Goal: Task Accomplishment & Management: Use online tool/utility

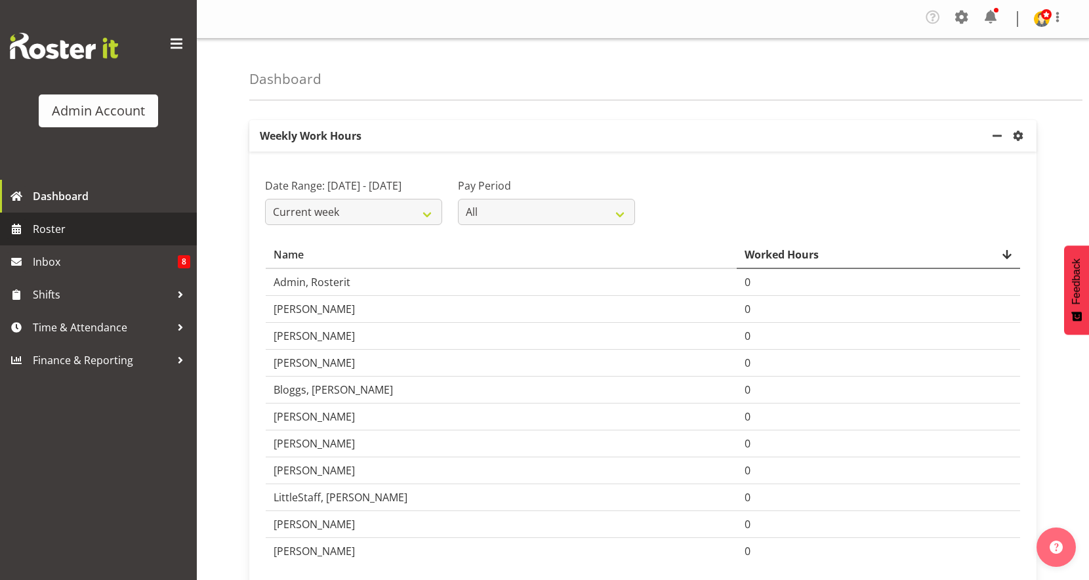
click at [58, 230] on span "Roster" at bounding box center [111, 229] width 157 height 20
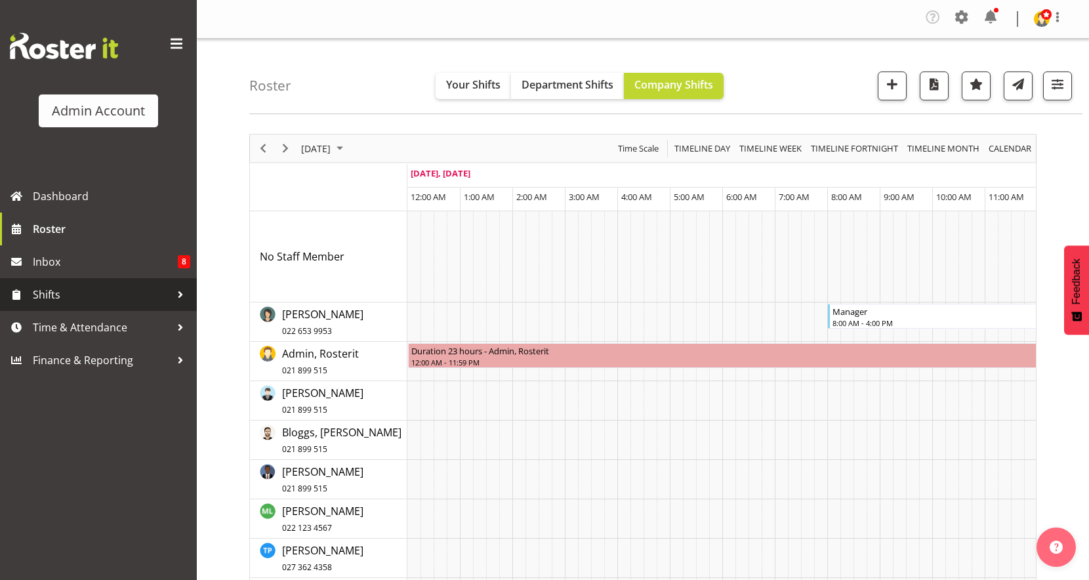
click at [67, 289] on span "Shifts" at bounding box center [102, 295] width 138 height 20
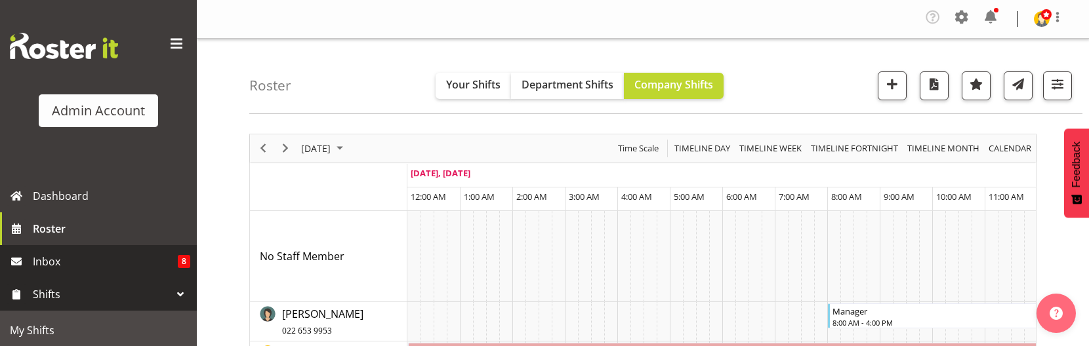
click at [83, 260] on span "Inbox" at bounding box center [105, 262] width 145 height 20
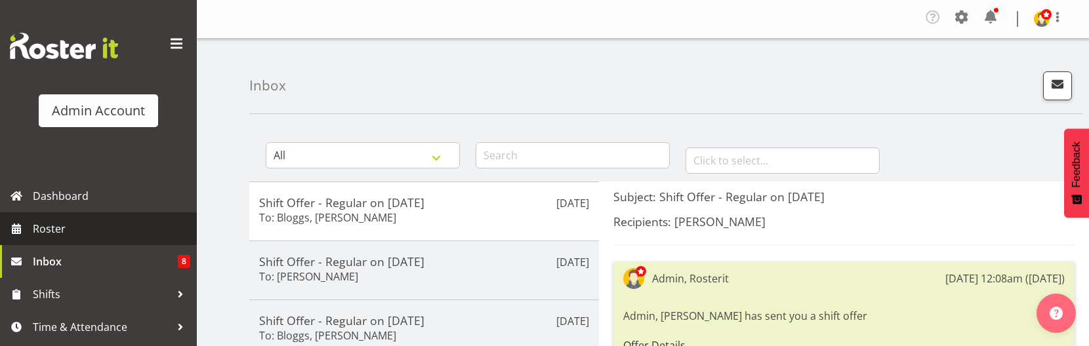
click at [72, 230] on span "Roster" at bounding box center [111, 229] width 157 height 20
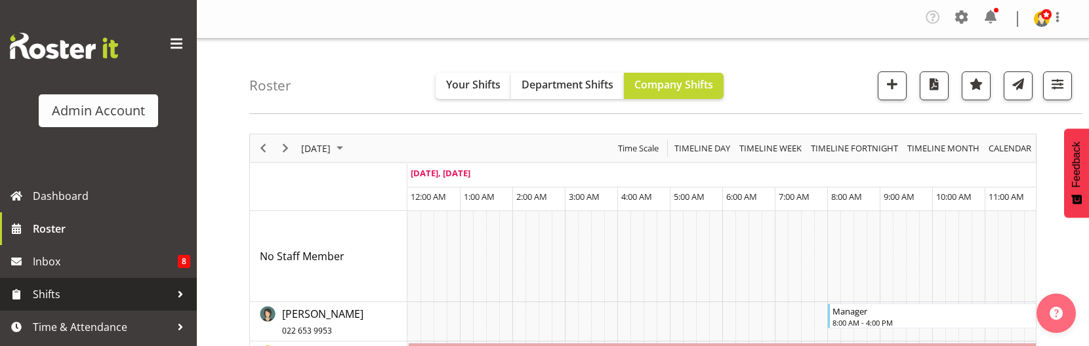
scroll to position [30, 0]
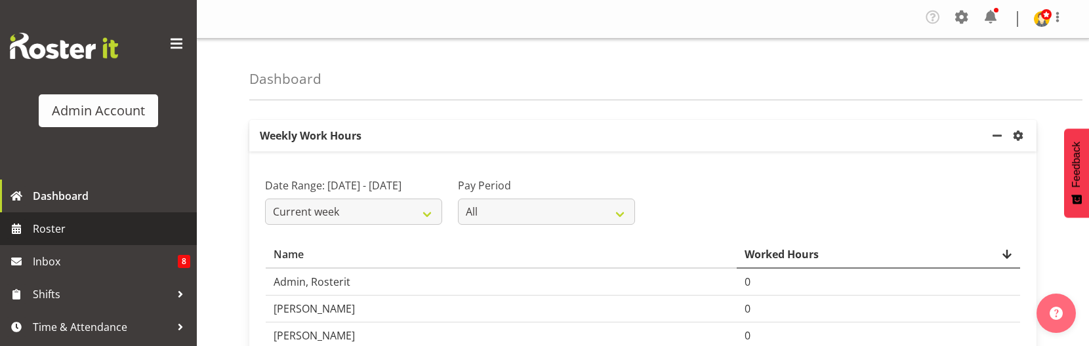
click at [84, 234] on span "Roster" at bounding box center [111, 229] width 157 height 20
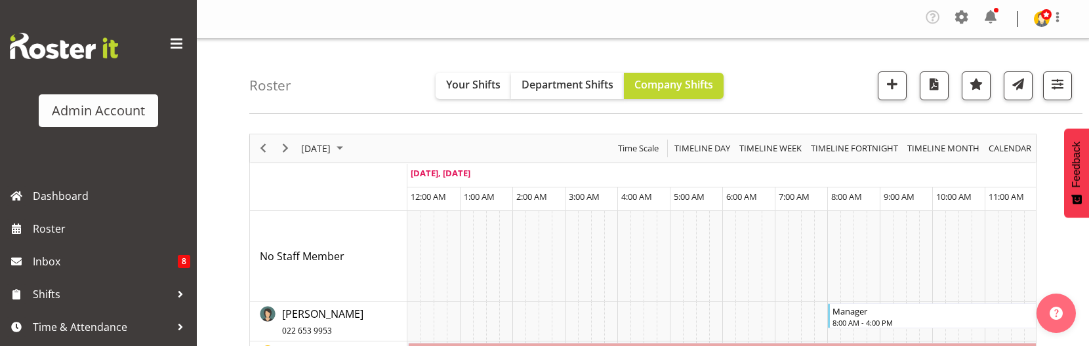
scroll to position [98, 0]
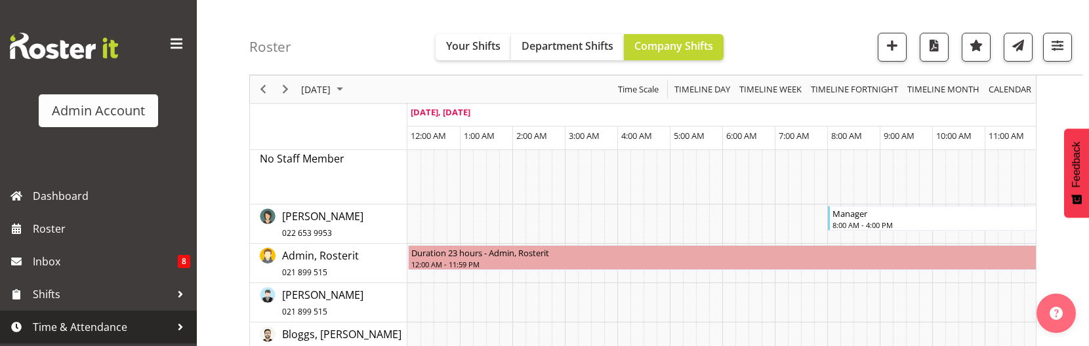
click at [72, 325] on span "Time & Attendance" at bounding box center [102, 328] width 138 height 20
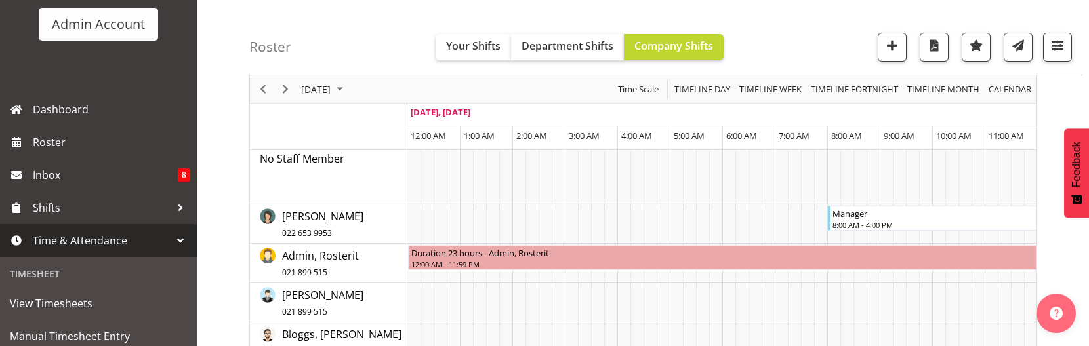
scroll to position [87, 0]
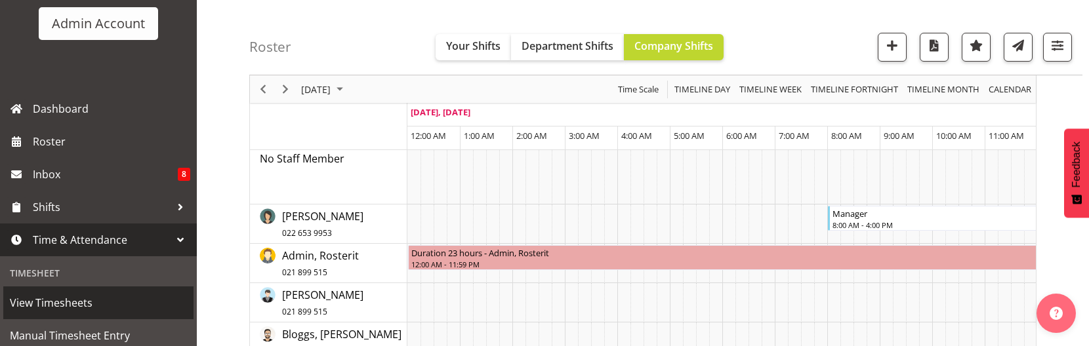
click at [75, 312] on span "View Timesheets" at bounding box center [98, 303] width 177 height 20
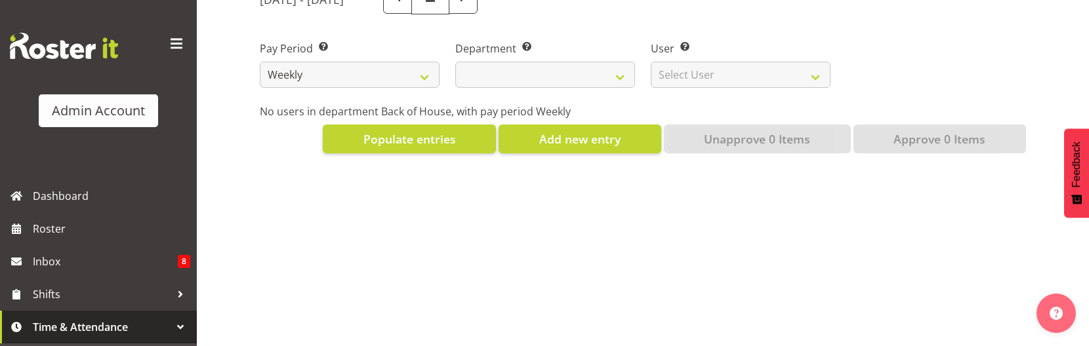
scroll to position [289, 0]
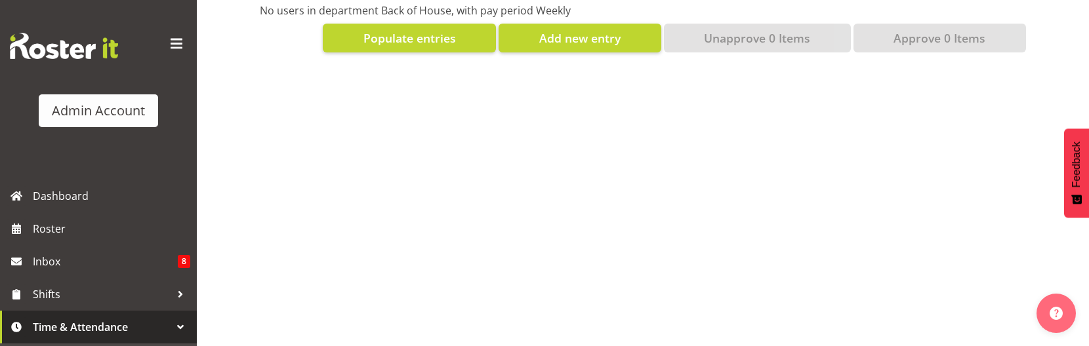
select select
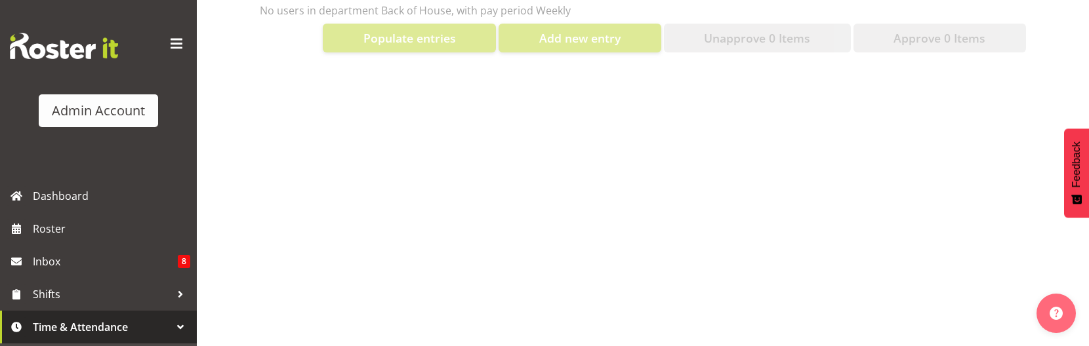
select select "2042"
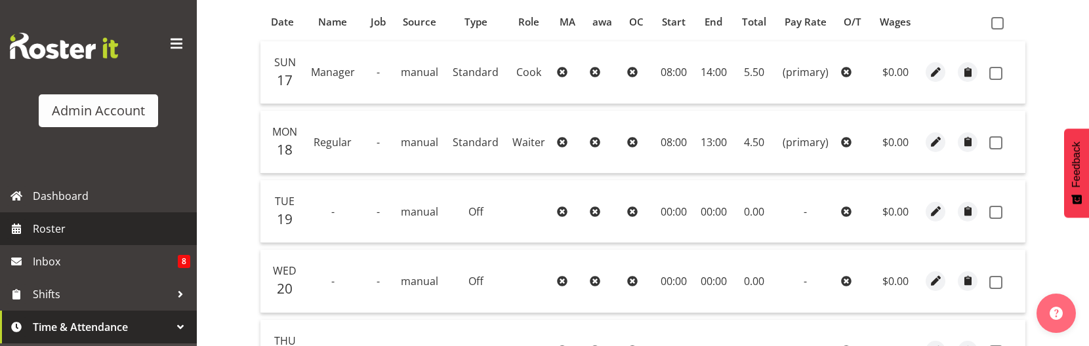
click at [58, 227] on span "Roster" at bounding box center [111, 229] width 157 height 20
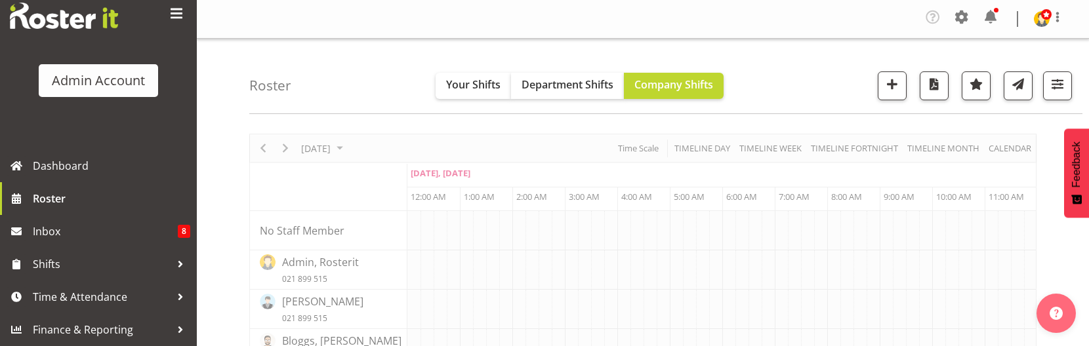
scroll to position [6, 0]
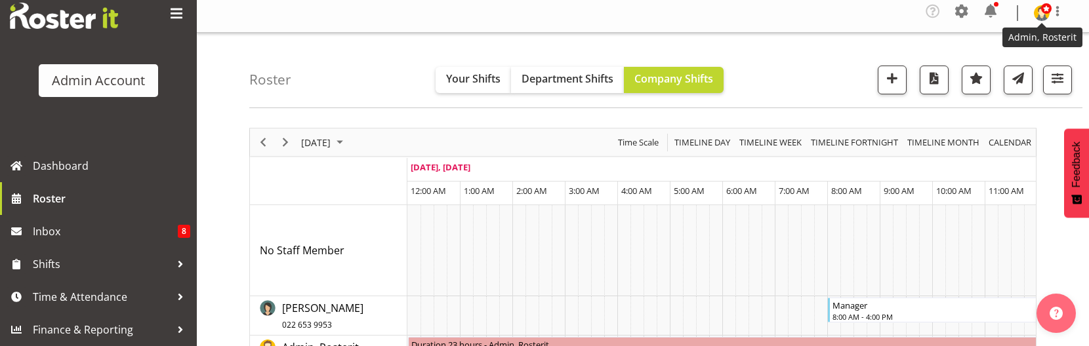
click at [1042, 17] on img at bounding box center [1042, 13] width 16 height 16
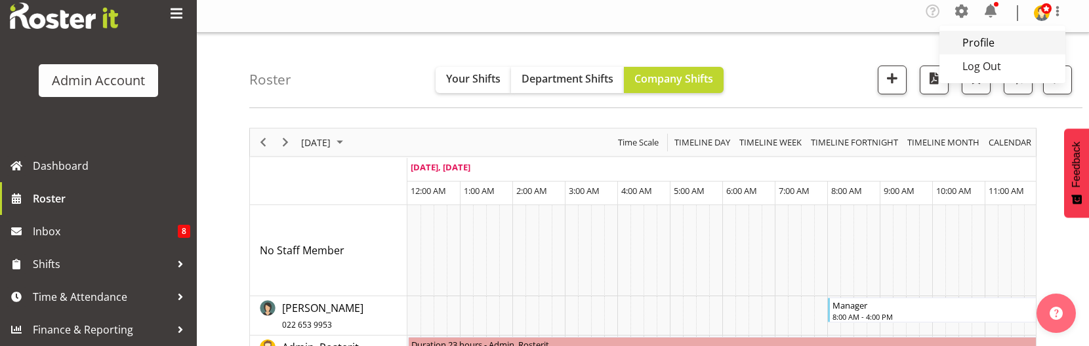
click at [999, 46] on link "Profile" at bounding box center [1003, 43] width 126 height 24
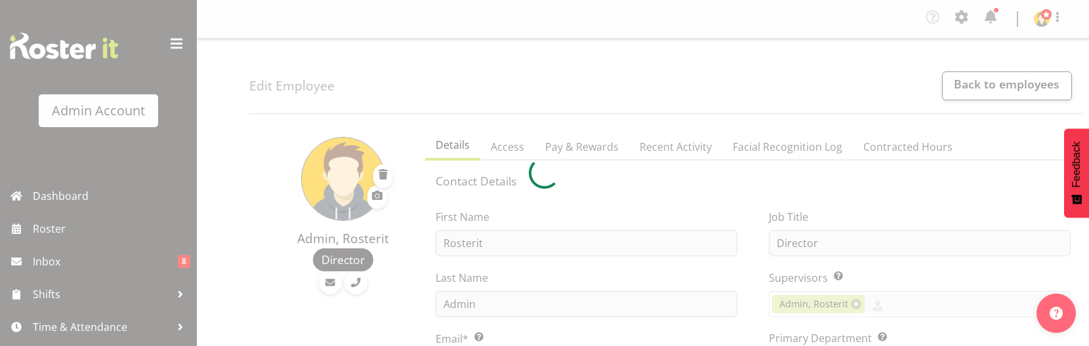
select select "TimelineDay"
select select
select select "1"
select select
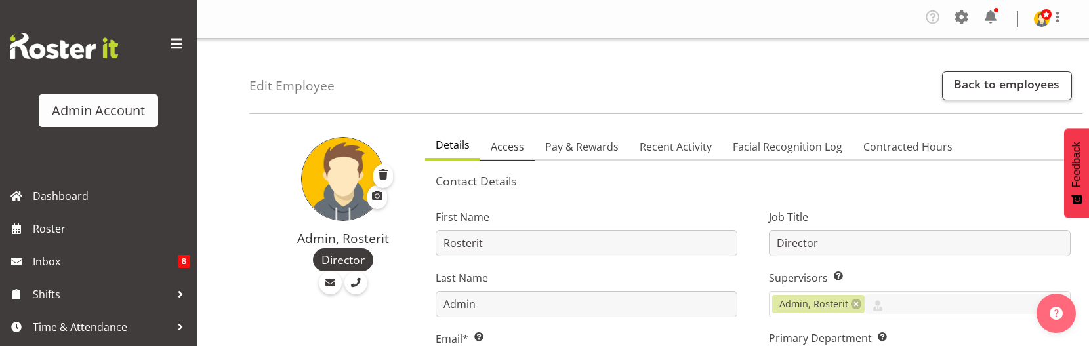
click at [508, 155] on link "Access" at bounding box center [507, 148] width 54 height 28
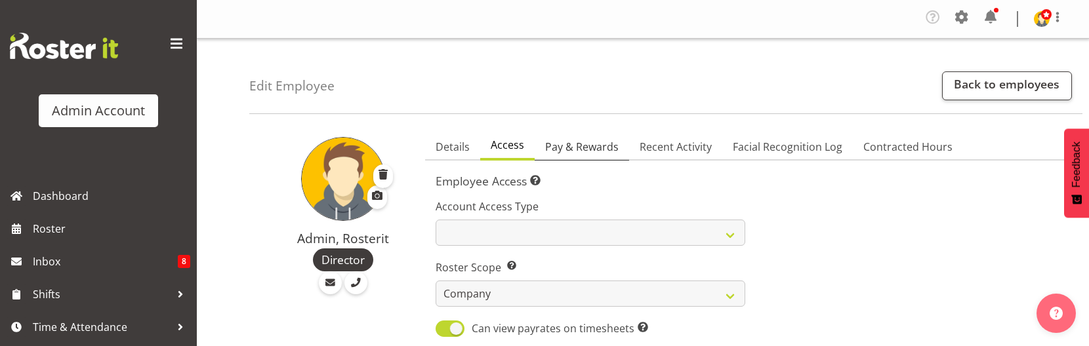
click at [579, 143] on span "Pay & Rewards" at bounding box center [581, 147] width 73 height 16
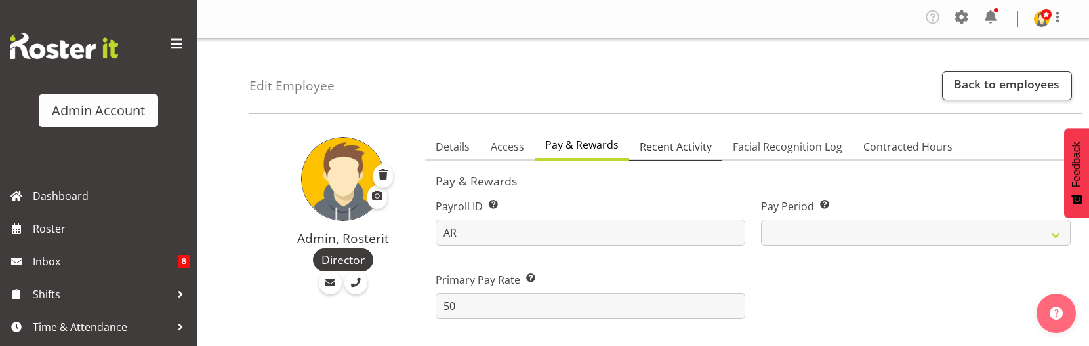
drag, startPoint x: 663, startPoint y: 146, endPoint x: 671, endPoint y: 146, distance: 7.9
click at [663, 146] on span "Recent Activity" at bounding box center [676, 147] width 72 height 16
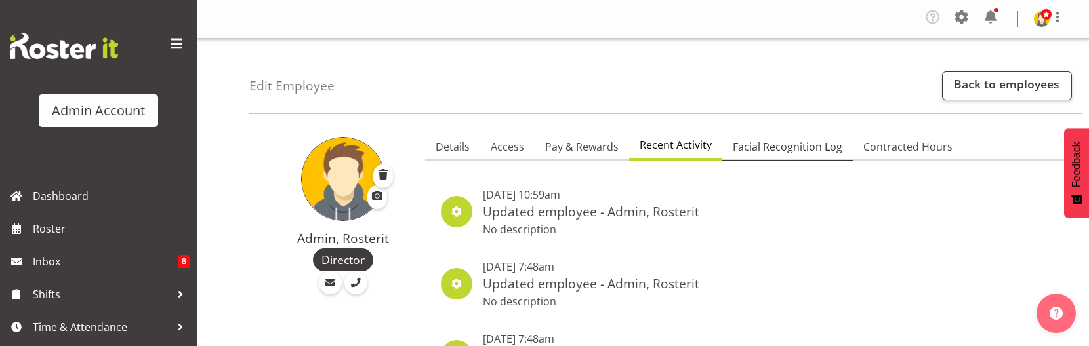
click at [739, 146] on span "Facial Recognition Log" at bounding box center [788, 147] width 110 height 16
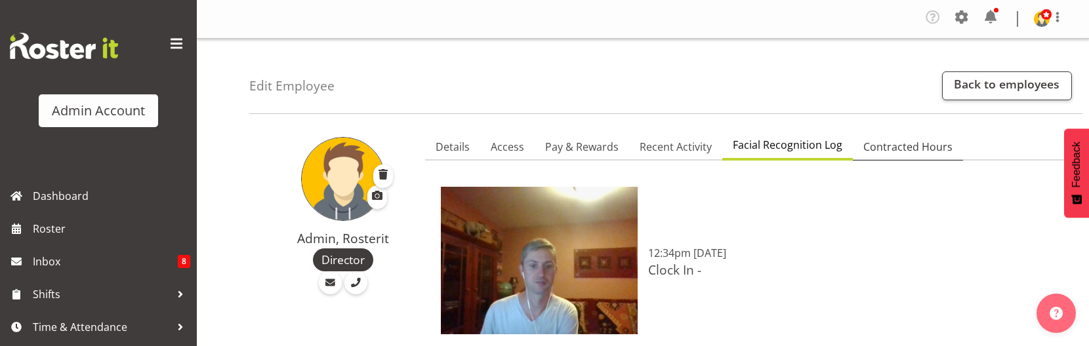
click at [923, 146] on span "Contracted Hours" at bounding box center [907, 147] width 89 height 16
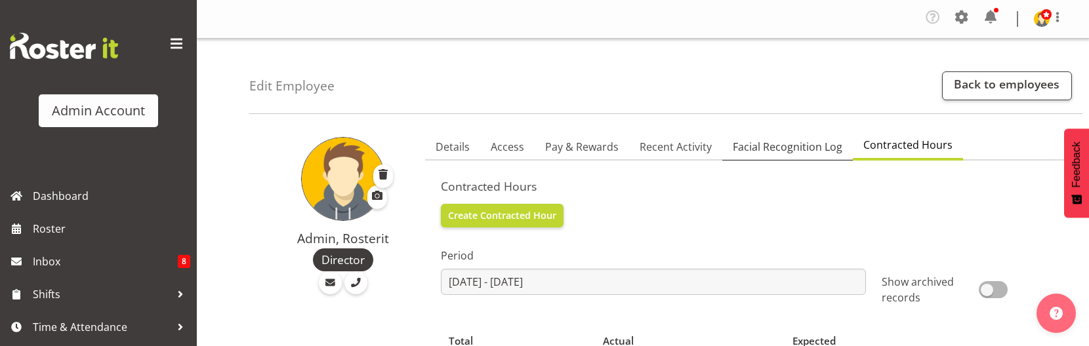
click at [778, 151] on span "Facial Recognition Log" at bounding box center [788, 147] width 110 height 16
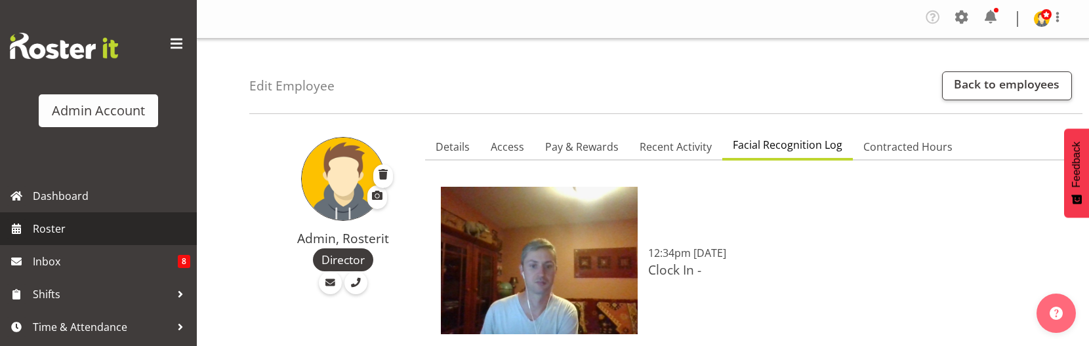
scroll to position [30, 0]
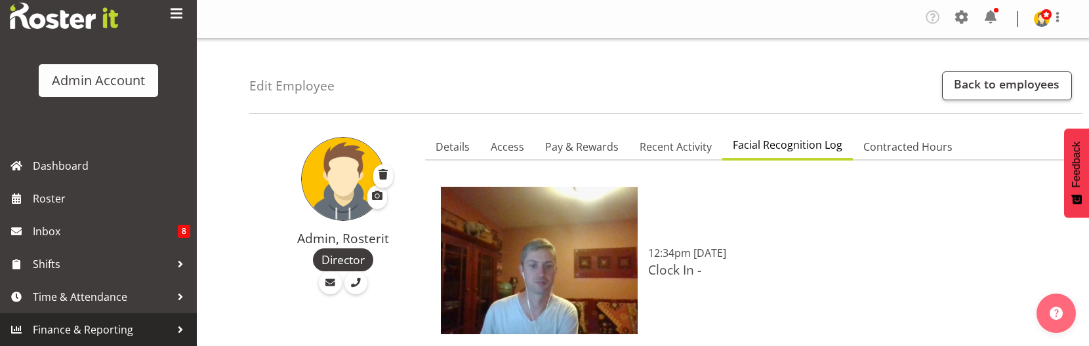
click at [85, 323] on span "Finance & Reporting" at bounding box center [102, 330] width 138 height 20
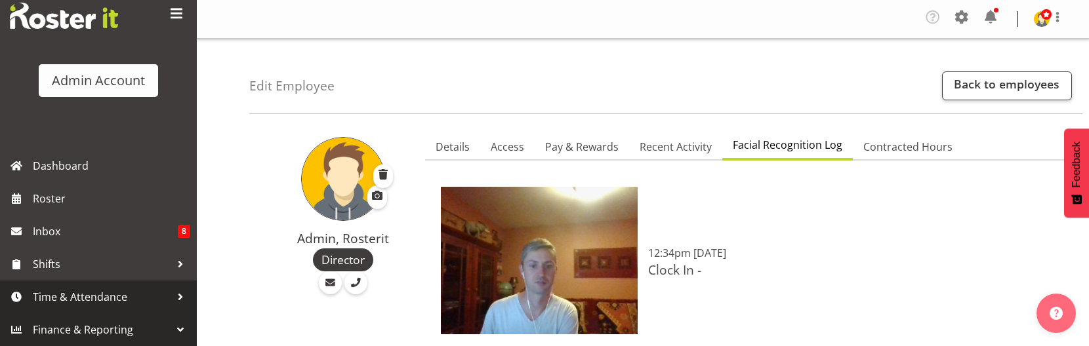
click at [90, 306] on span "Time & Attendance" at bounding box center [102, 297] width 138 height 20
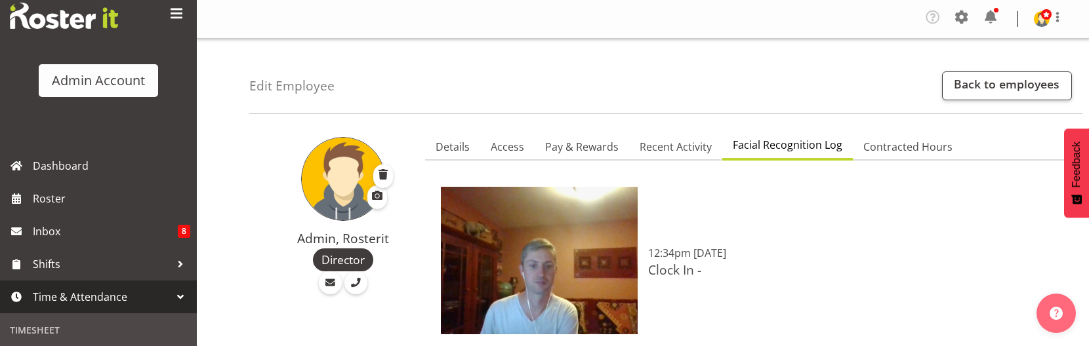
scroll to position [158, 0]
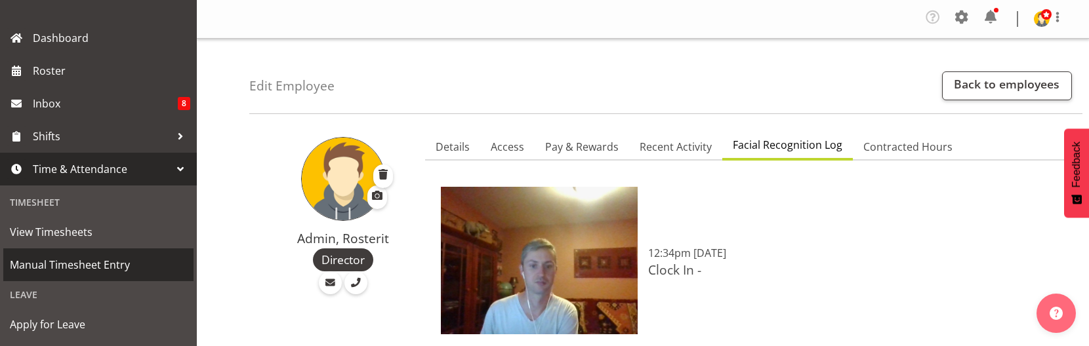
click at [90, 278] on link "Manual Timesheet Entry" at bounding box center [98, 265] width 190 height 33
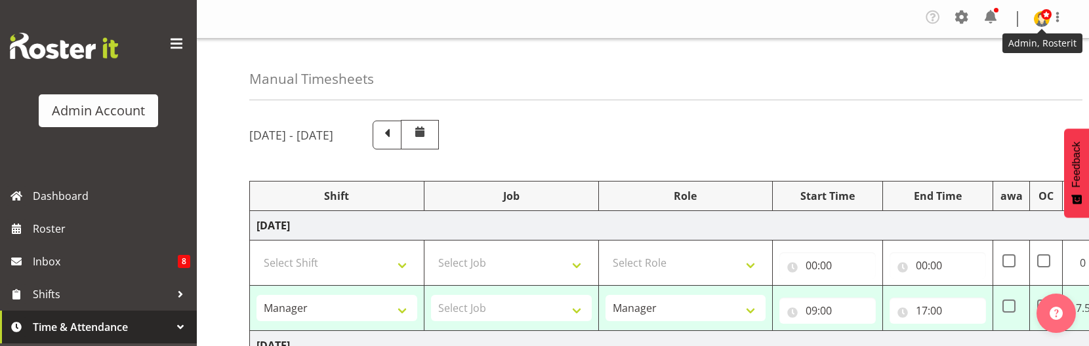
click at [1042, 16] on span at bounding box center [1046, 14] width 10 height 10
click at [958, 18] on span at bounding box center [961, 17] width 21 height 21
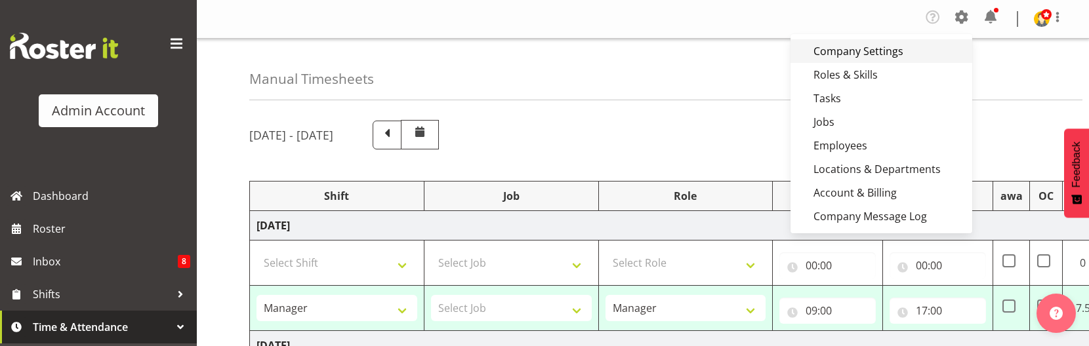
click at [898, 47] on link "Company Settings" at bounding box center [882, 51] width 182 height 24
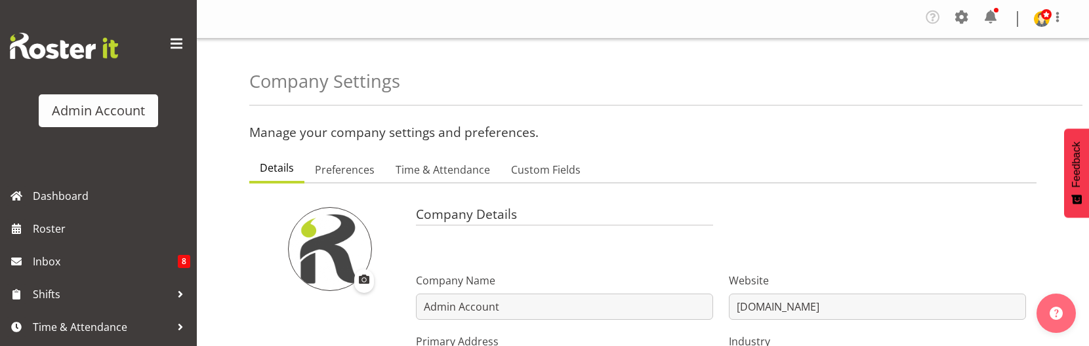
click at [1055, 27] on div at bounding box center [1058, 19] width 16 height 20
click at [1039, 18] on img at bounding box center [1042, 19] width 16 height 16
click at [1035, 25] on figure at bounding box center [1042, 19] width 16 height 16
click at [989, 54] on link "Profile" at bounding box center [1003, 49] width 126 height 24
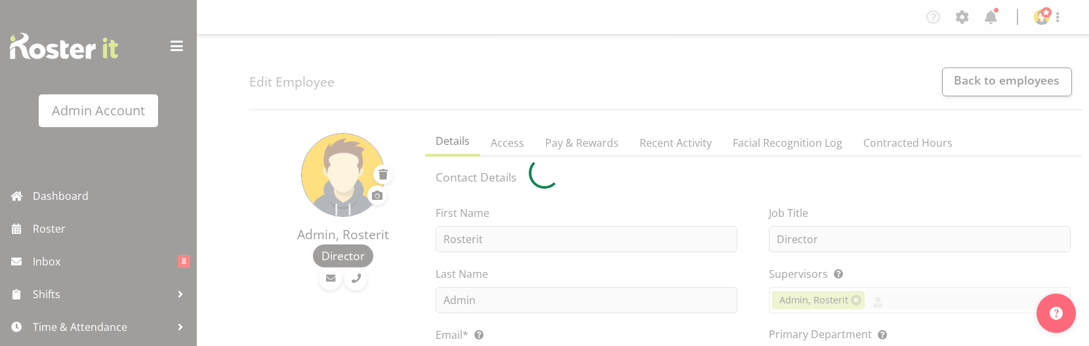
select select "TimelineDay"
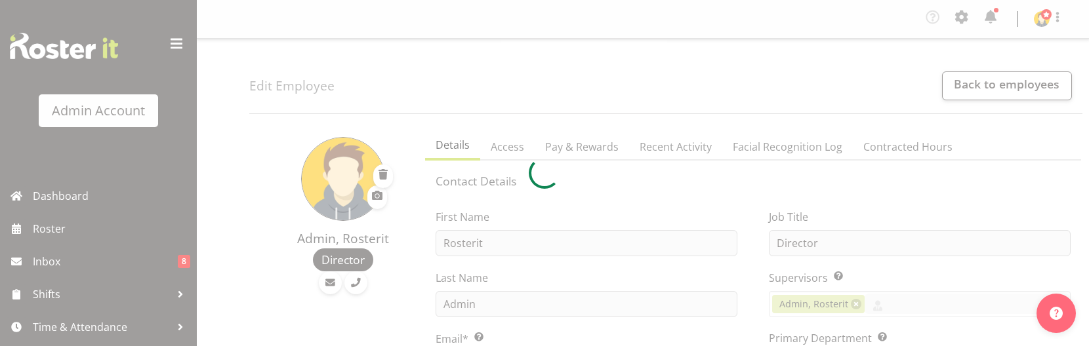
select select
select select "1"
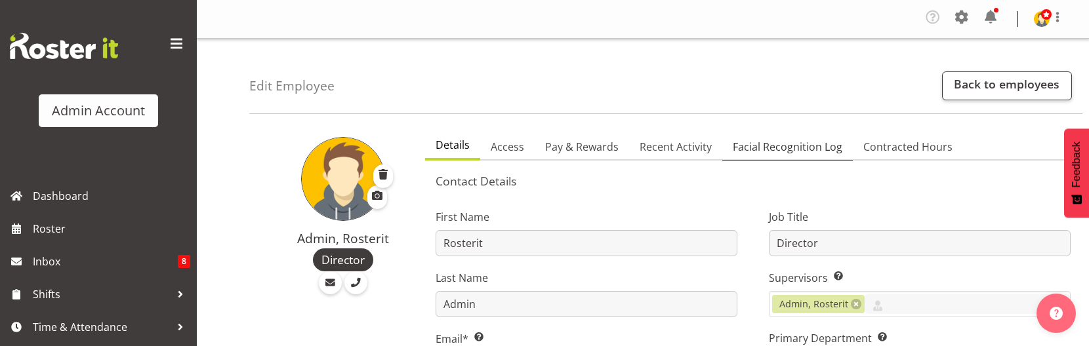
click at [786, 149] on span "Facial Recognition Log" at bounding box center [788, 147] width 110 height 16
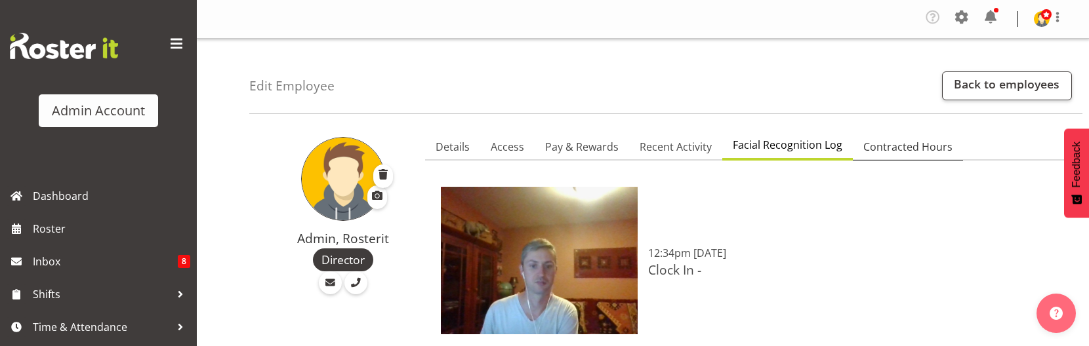
click at [919, 139] on span "Contracted Hours" at bounding box center [907, 147] width 89 height 16
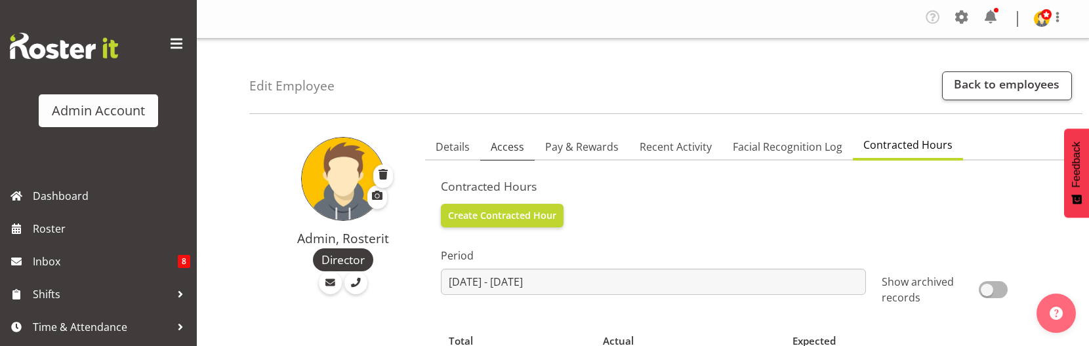
click at [491, 139] on span "Access" at bounding box center [507, 147] width 33 height 16
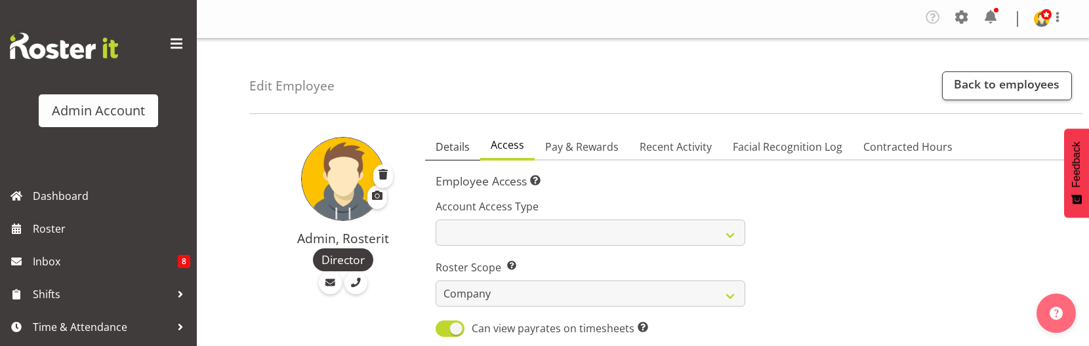
click at [444, 150] on span "Details" at bounding box center [453, 147] width 34 height 16
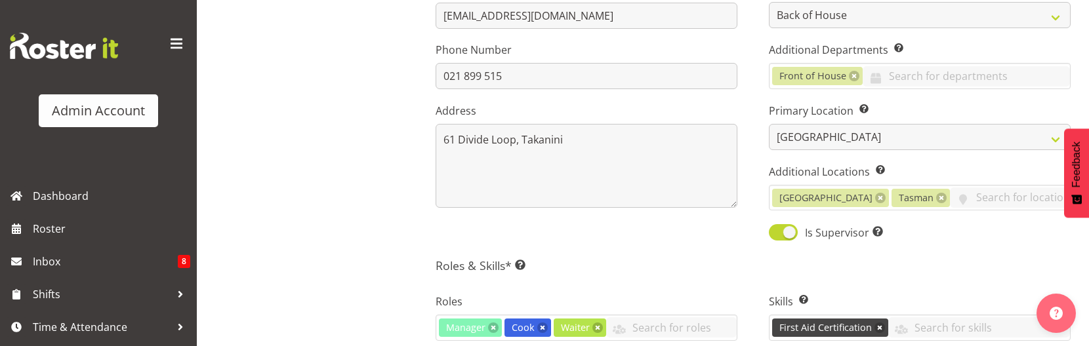
scroll to position [5, 0]
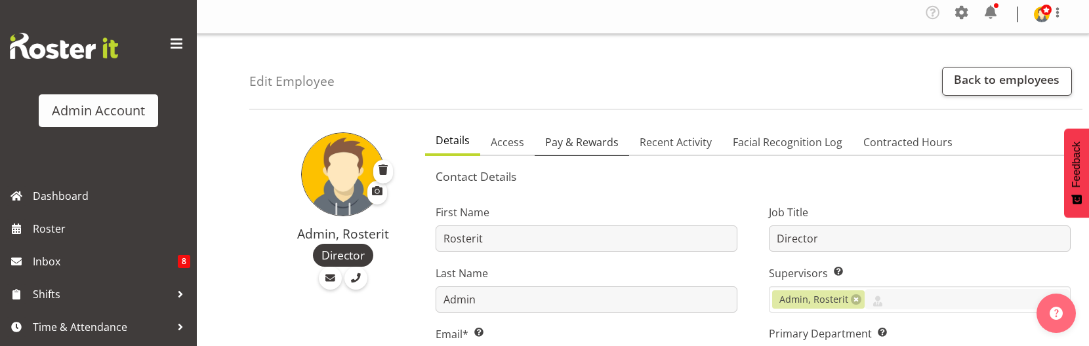
click at [588, 138] on span "Pay & Rewards" at bounding box center [581, 143] width 73 height 16
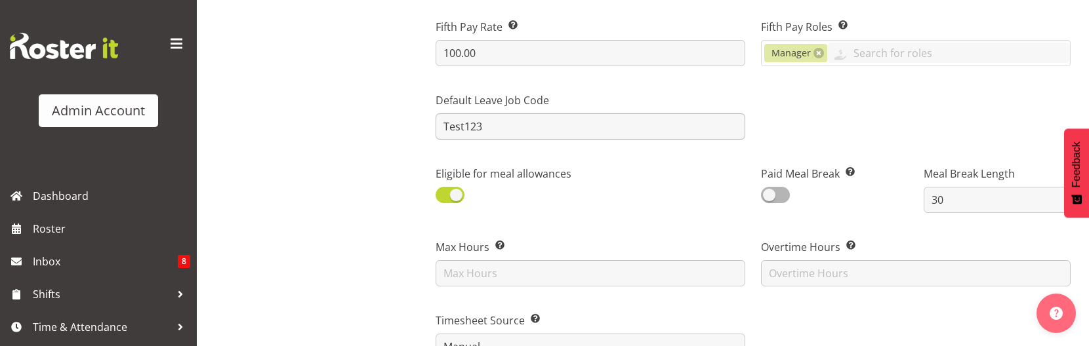
scroll to position [706, 0]
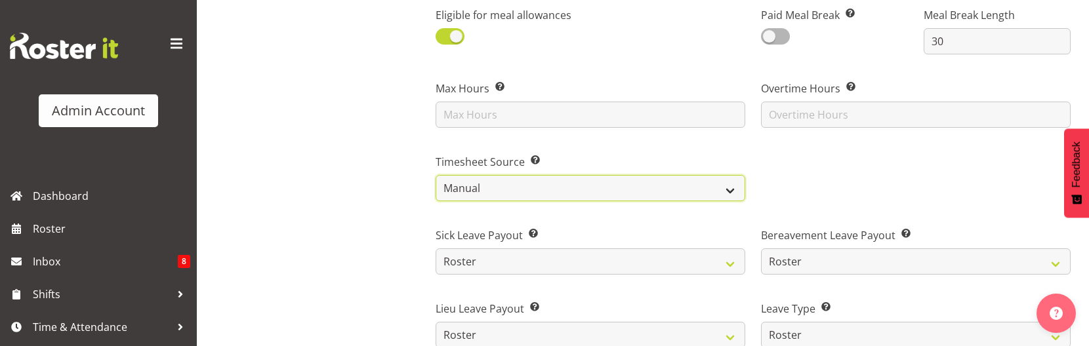
click at [510, 182] on select "Roster Manual GPS GPS (via Roster) Facial Recognition" at bounding box center [591, 188] width 310 height 26
select select "facial-recognition"
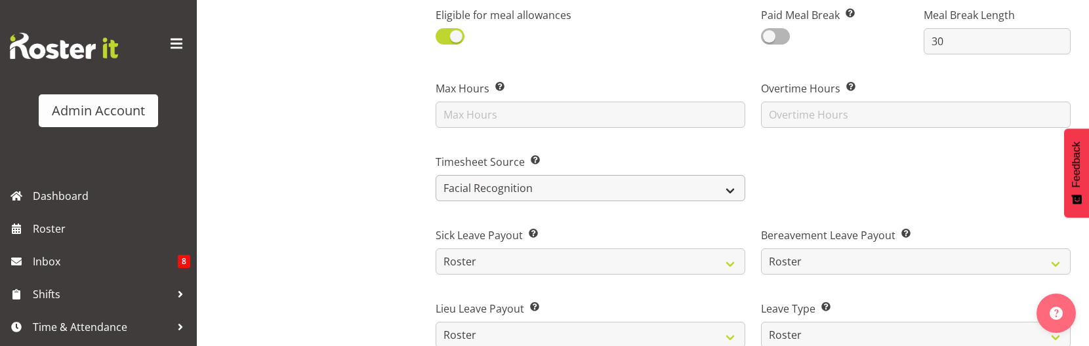
click at [436, 175] on select "Roster Manual GPS GPS (via Roster) Facial Recognition" at bounding box center [591, 188] width 310 height 26
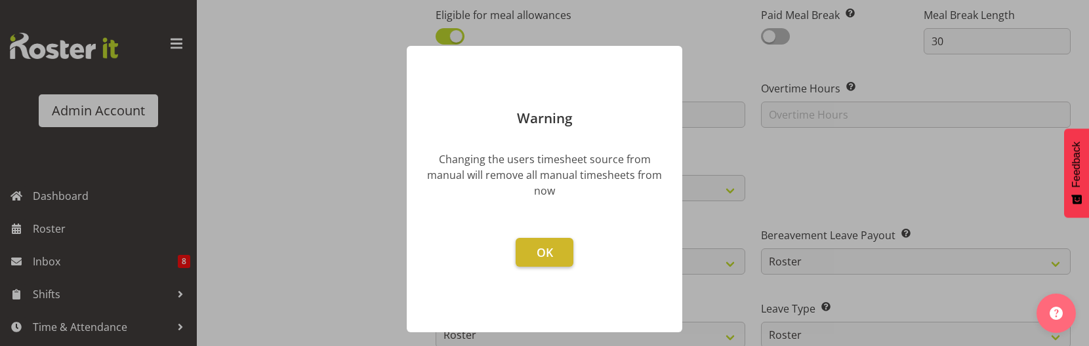
click at [537, 245] on span "OK" at bounding box center [545, 253] width 16 height 16
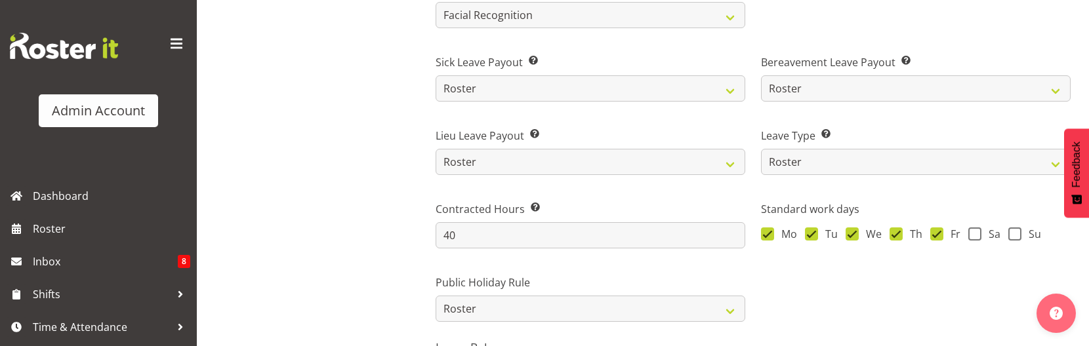
scroll to position [1127, 0]
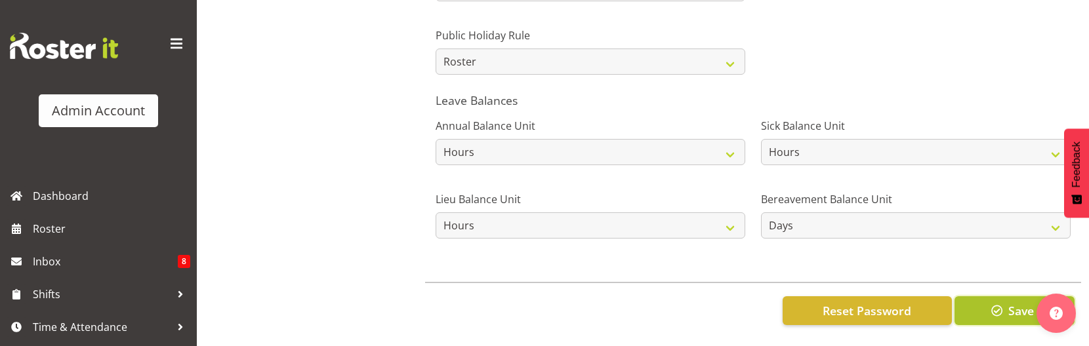
click at [997, 313] on span "button" at bounding box center [997, 310] width 17 height 17
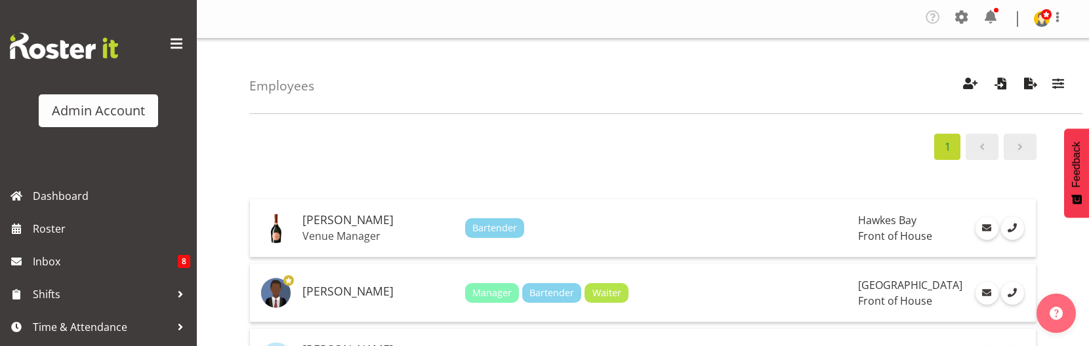
click at [1038, 10] on div at bounding box center [1049, 19] width 31 height 20
click at [996, 37] on link "Profile" at bounding box center [994, 49] width 144 height 24
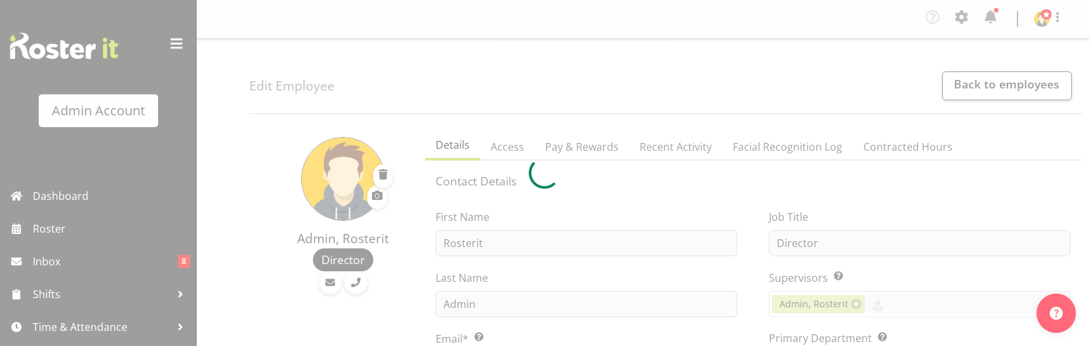
select select "TimelineDay"
select select
select select "1"
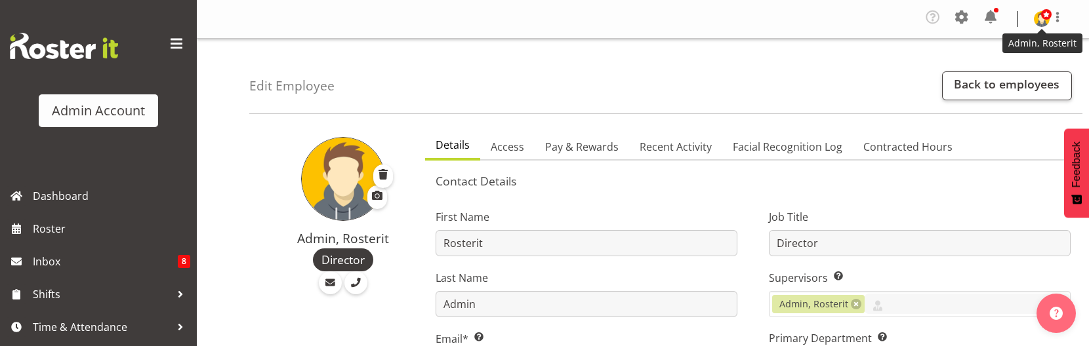
click at [1043, 19] on span at bounding box center [1046, 14] width 10 height 10
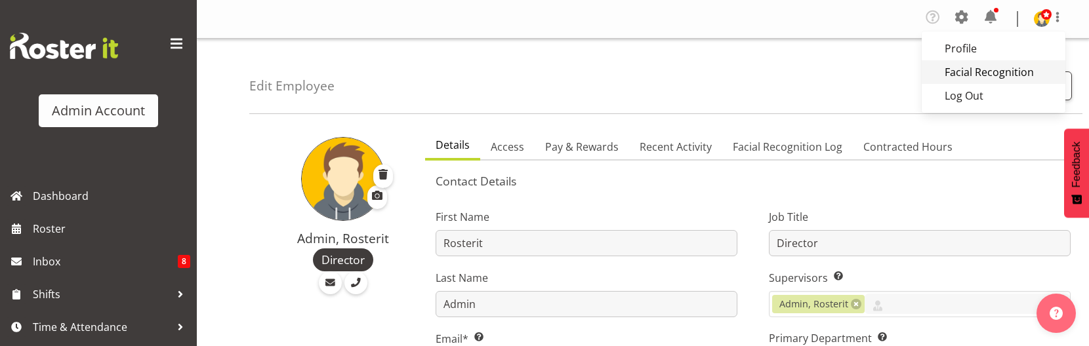
click at [1004, 72] on link "Facial Recognition" at bounding box center [994, 72] width 144 height 24
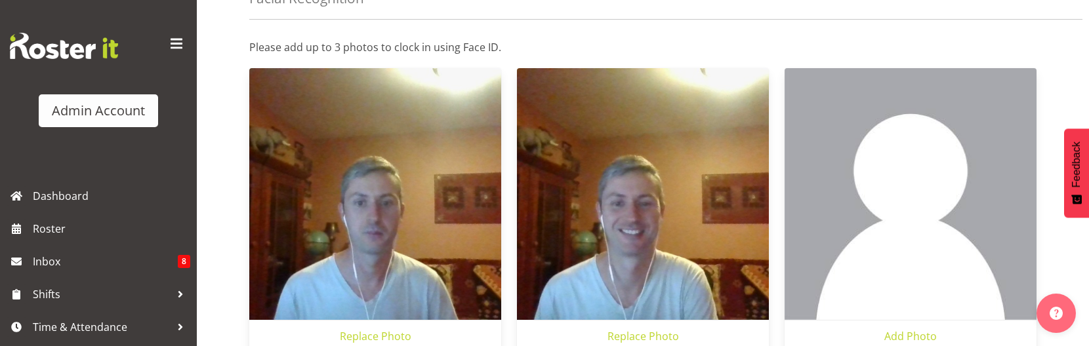
scroll to position [144, 0]
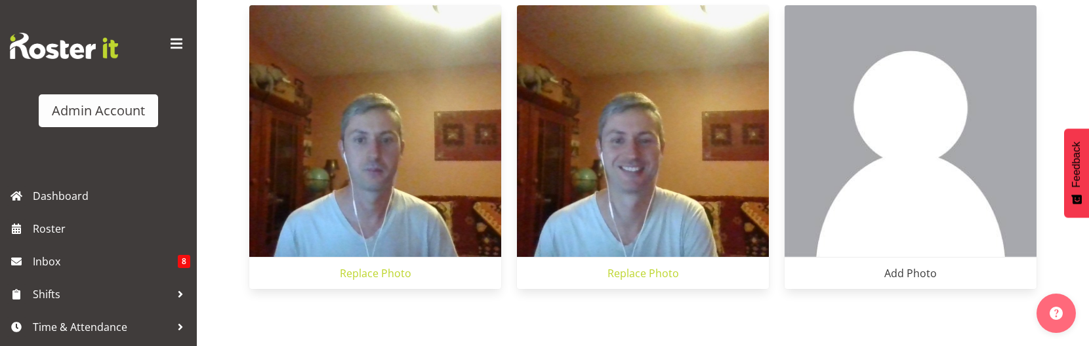
click at [917, 276] on link "Add Photo" at bounding box center [911, 273] width 252 height 31
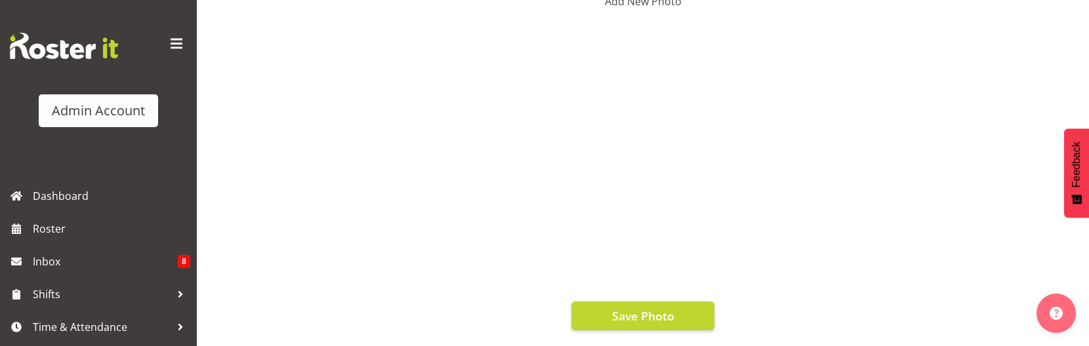
scroll to position [289, 0]
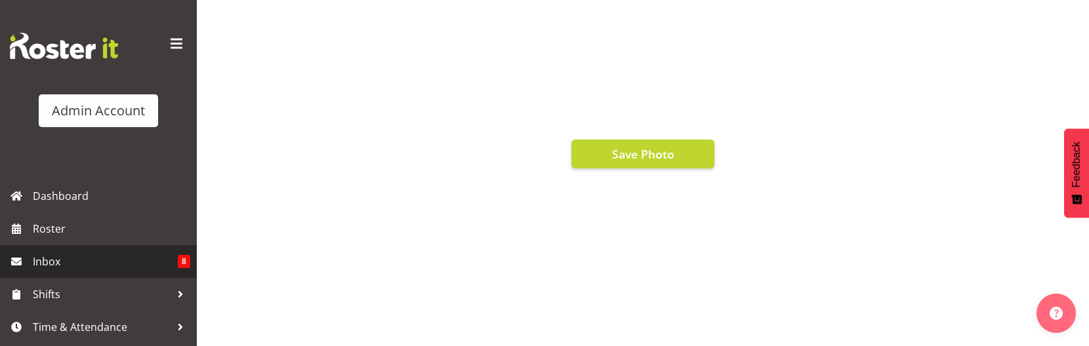
click at [67, 270] on span "Inbox" at bounding box center [105, 262] width 145 height 20
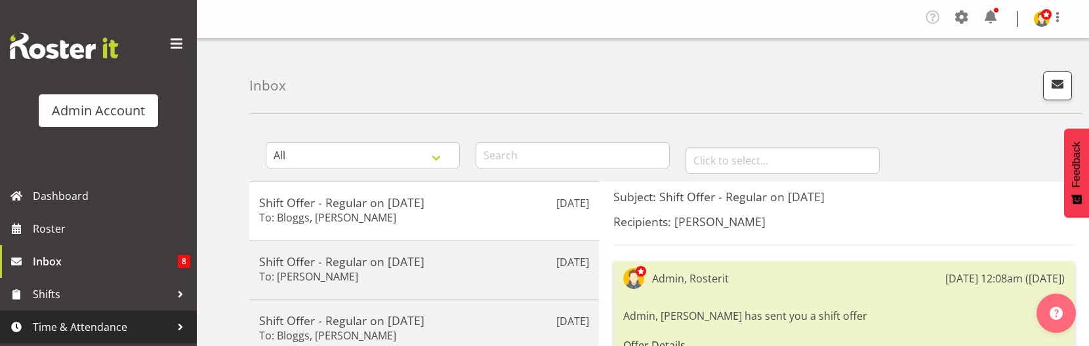
scroll to position [30, 0]
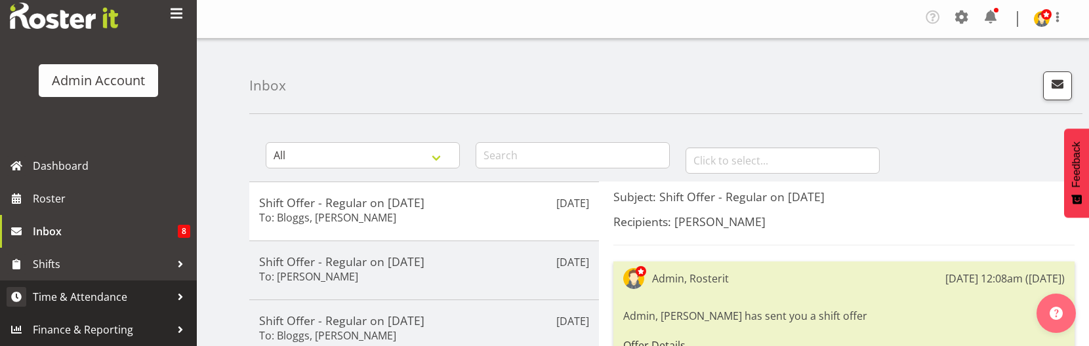
click at [98, 329] on span "Finance & Reporting" at bounding box center [102, 330] width 138 height 20
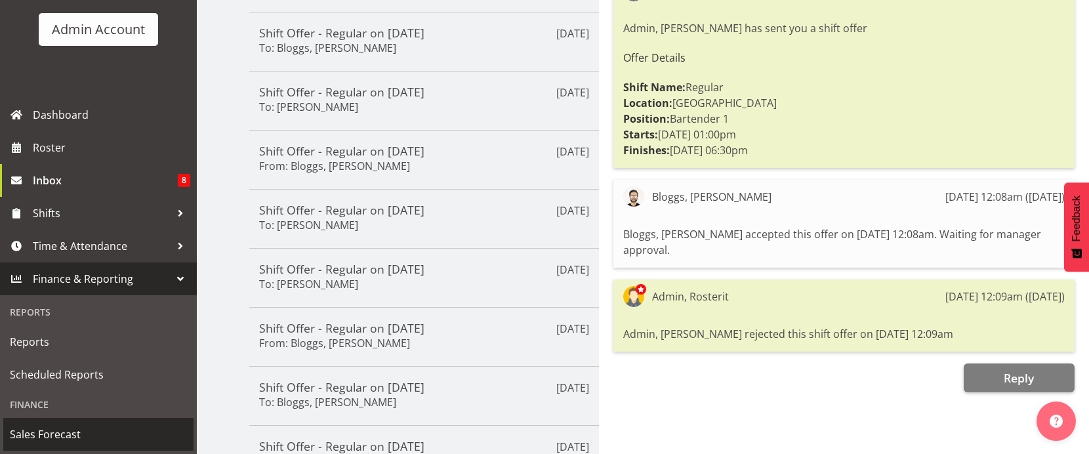
scroll to position [320, 0]
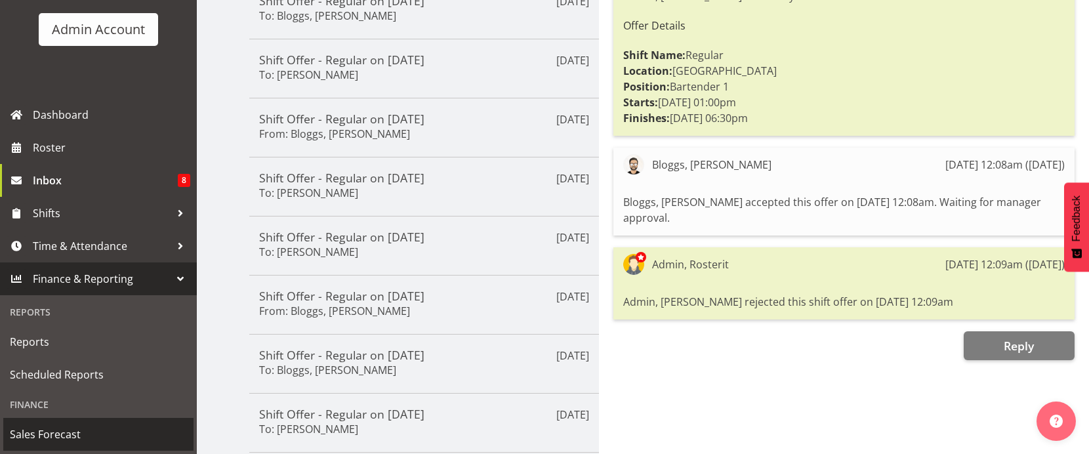
click at [72, 346] on span "Sales Forecast" at bounding box center [98, 435] width 177 height 20
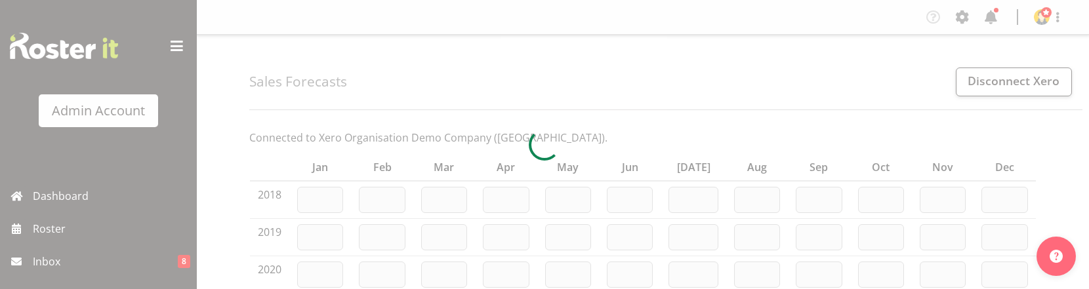
type input "5"
type input "32"
type input "13"
type input "15"
type input "17"
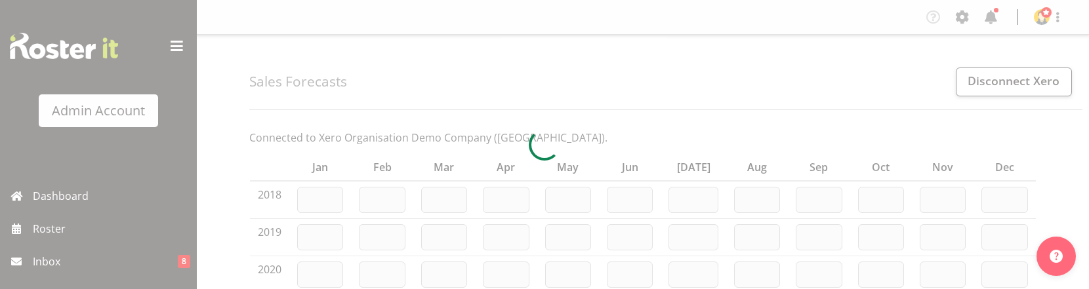
type input "19"
type input "20"
type input "16"
type input "0"
type input "100"
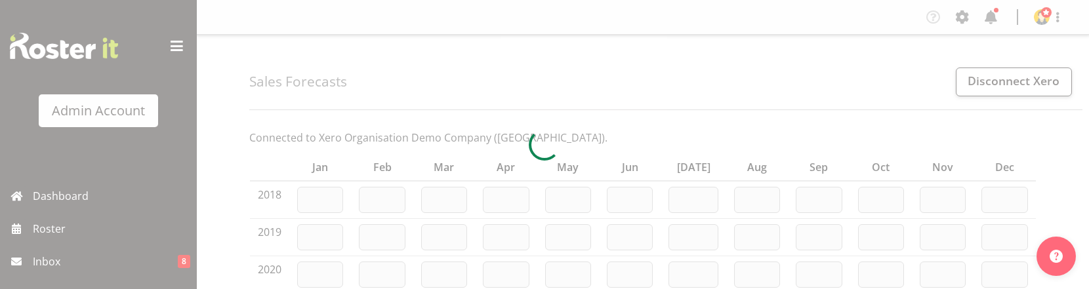
type input "6366"
type input "2934"
type input "5494"
type input "4111"
type input "4605"
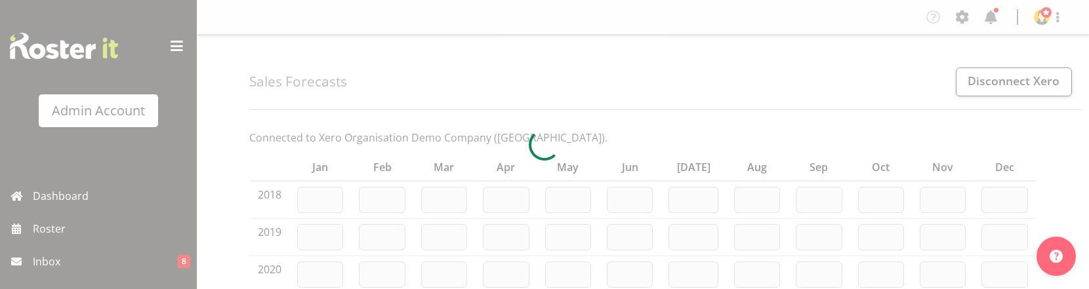
type input "5187"
type input "6660"
type input "4828"
type input "4928"
type input "3243"
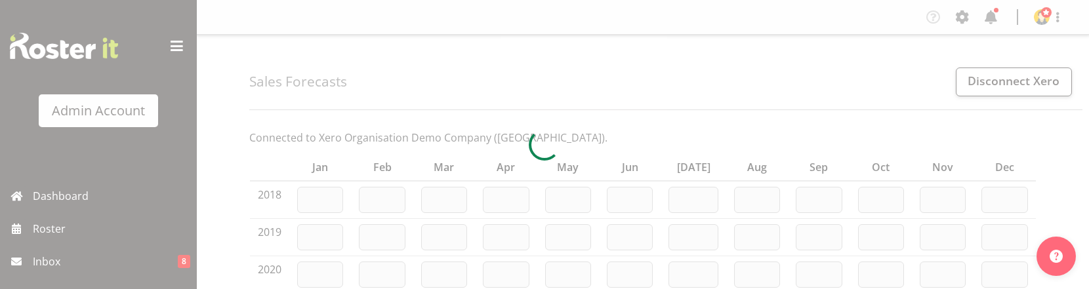
type input "4364"
type input "4342"
type input "1982"
type input "1983"
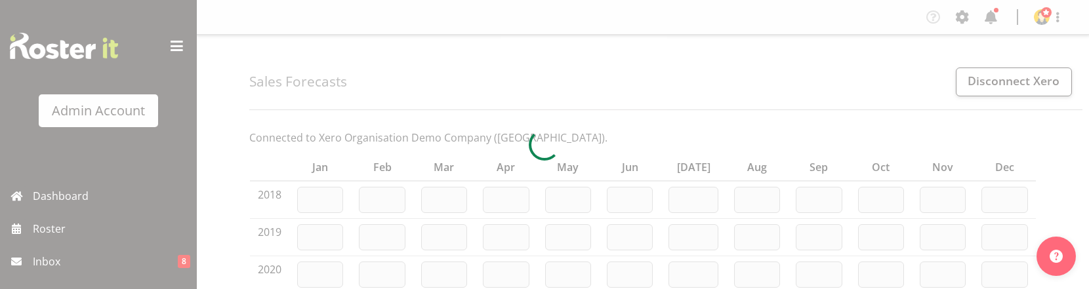
type input "1982"
type input "1300"
type input "16532"
type input "3785"
type input "3716"
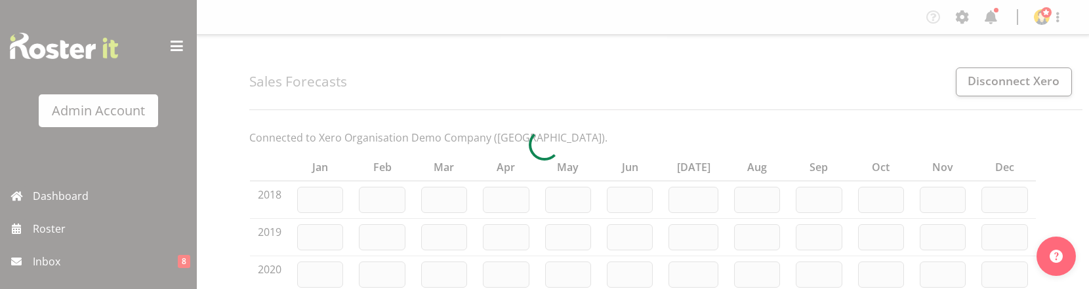
type input "3716"
type input "5066"
type input "2052"
type input "3785"
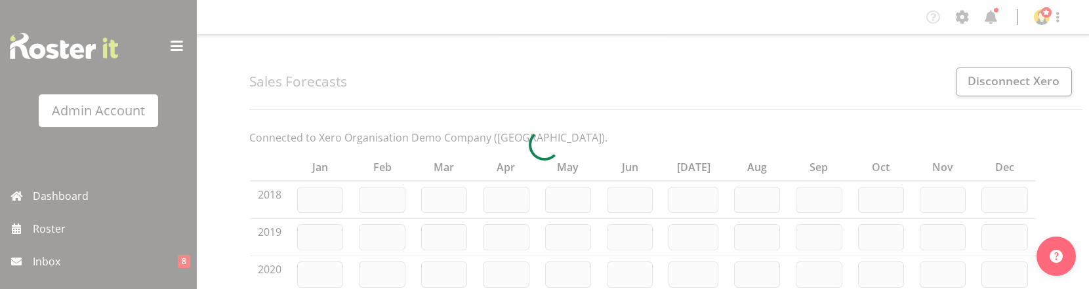
type input "3785"
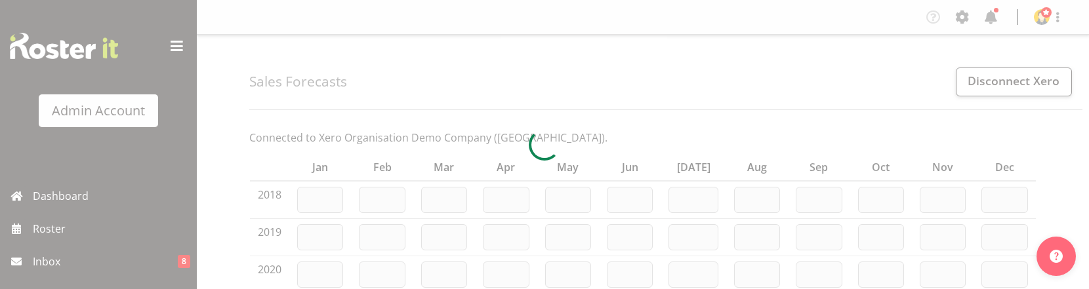
type input "3785"
type input "3103"
type input "4468"
type input "3785"
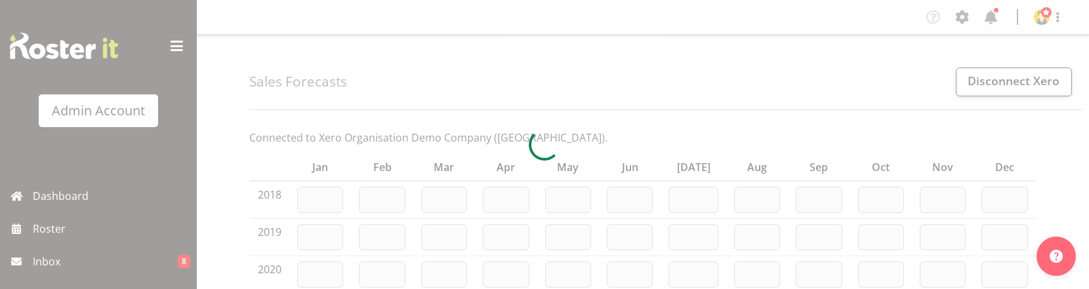
type input "3785"
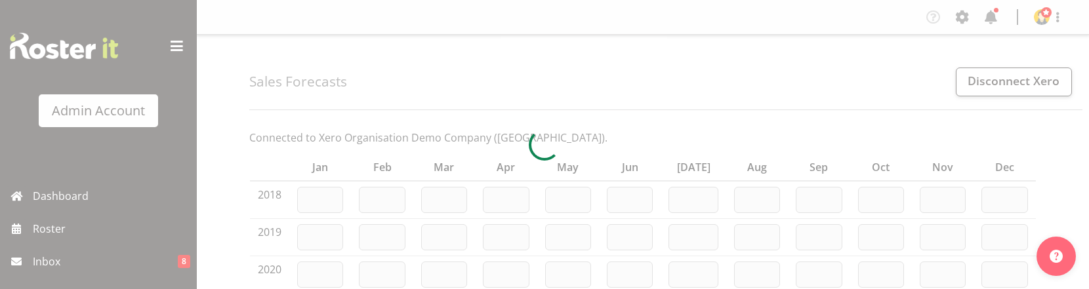
type input "3785"
type input "3786"
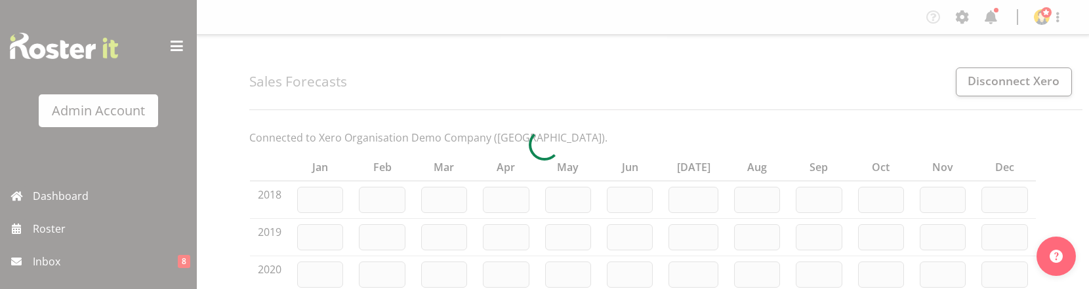
type input "3785"
type input "3786"
type input "4178"
type input "4179"
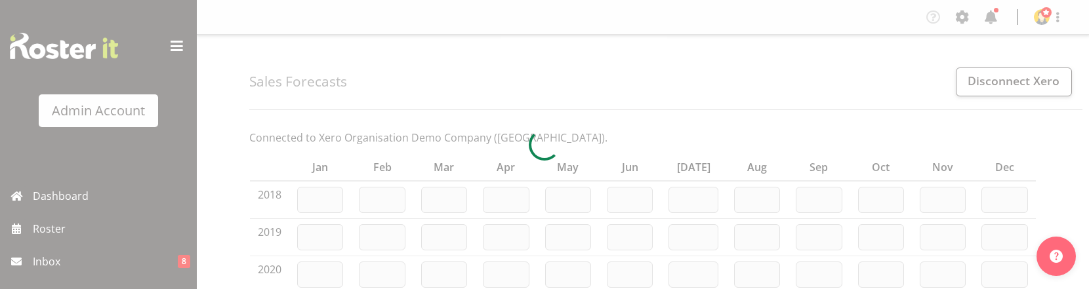
type input "3311"
type input "3312"
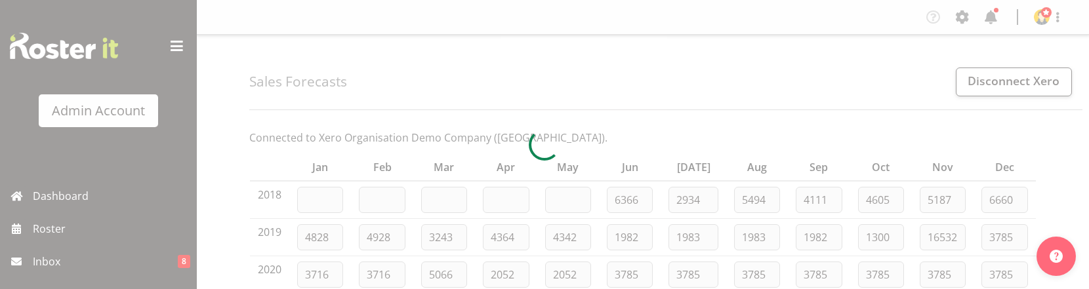
type input "2489"
type input "2487"
type input "2488"
type input "9326"
type input "1588"
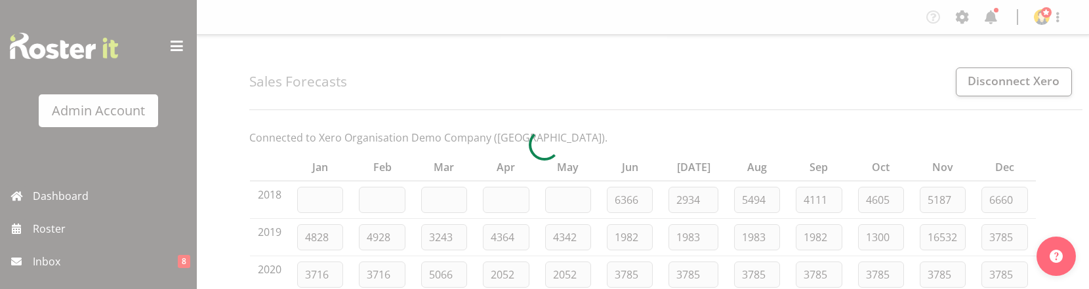
type input "3420"
type input "3422"
type input "2740"
type input "2743"
type input "2741"
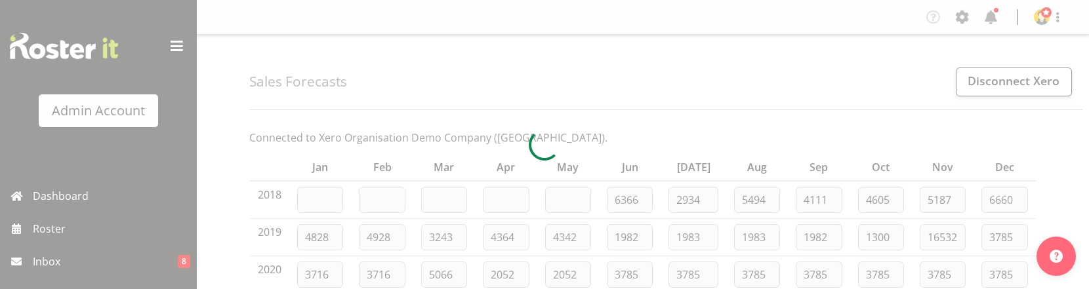
type input "2790"
type input "2782"
type input "2910"
type input "2921"
type input "3018"
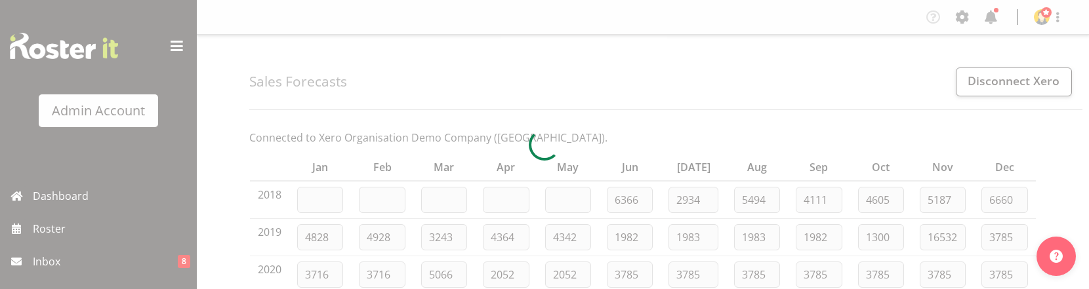
type input "3097"
type input "3118"
type input "3239"
type input "3274"
type input "3371"
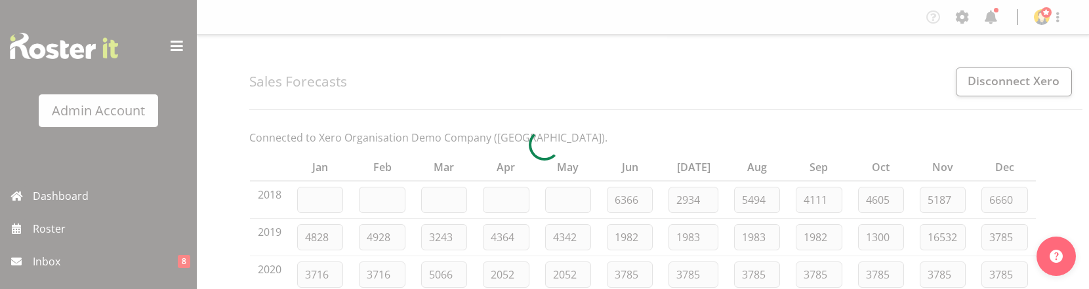
type input "3438"
type input "3553"
type input "3627"
type input "3747"
type input "3824"
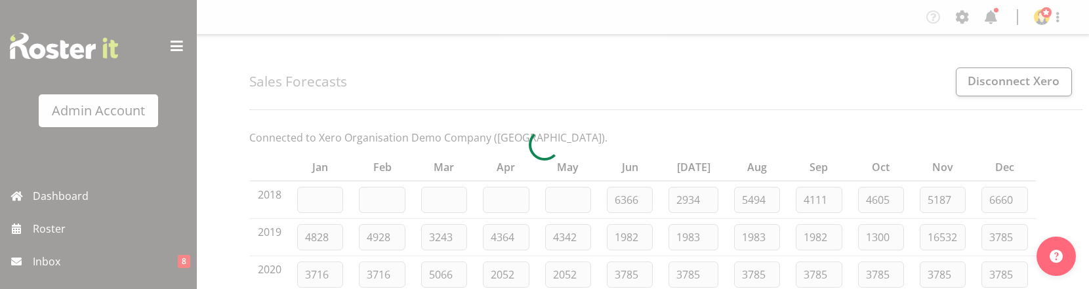
type input "3934"
type input "4065"
type input "4138"
type input "4199"
type input "4362"
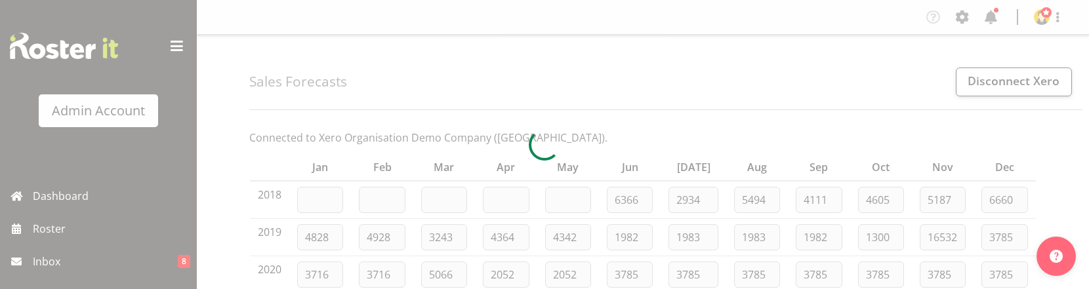
type input "4409"
type input "4540"
type input "4629"
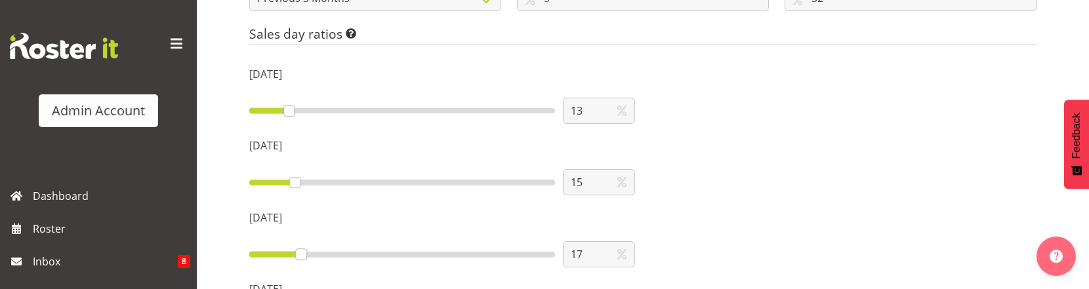
scroll to position [953, 0]
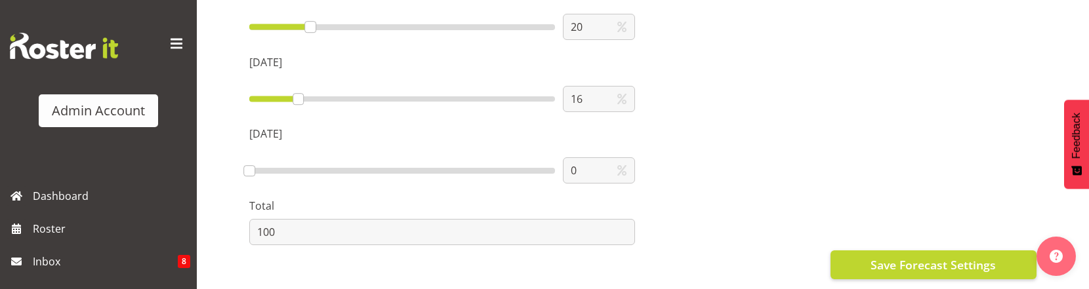
click at [347, 171] on div "0" at bounding box center [402, 171] width 306 height 6
type input "32"
type input "132"
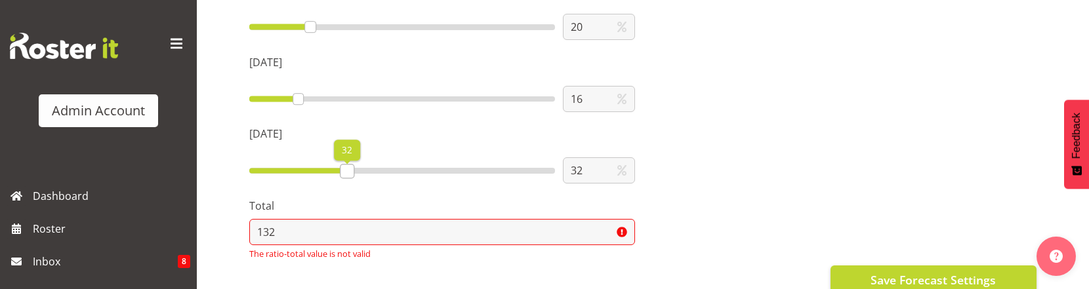
type input "0"
type input "100"
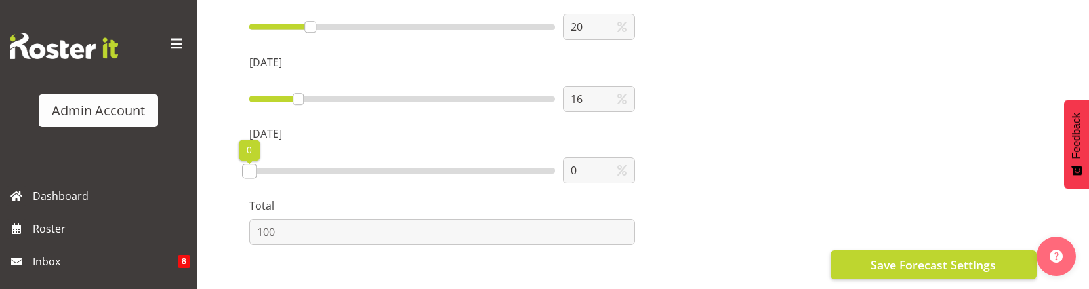
drag, startPoint x: 342, startPoint y: 171, endPoint x: 184, endPoint y: 171, distance: 158.8
